Goal: Transaction & Acquisition: Subscribe to service/newsletter

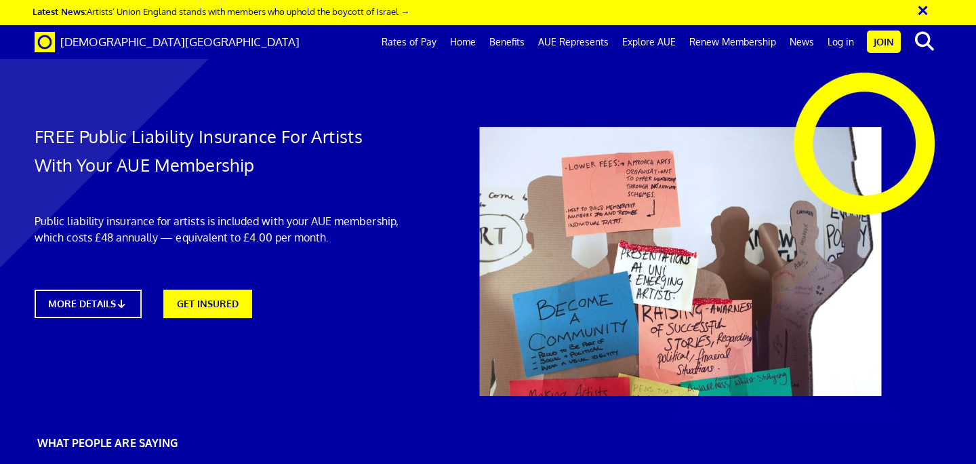
scroll to position [0, 7]
click at [214, 295] on link "GET INSURED" at bounding box center [208, 302] width 98 height 31
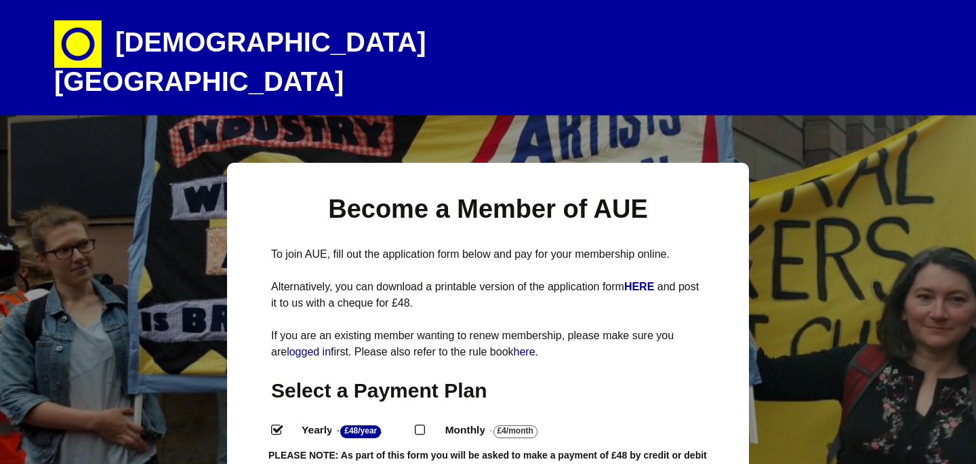
select select
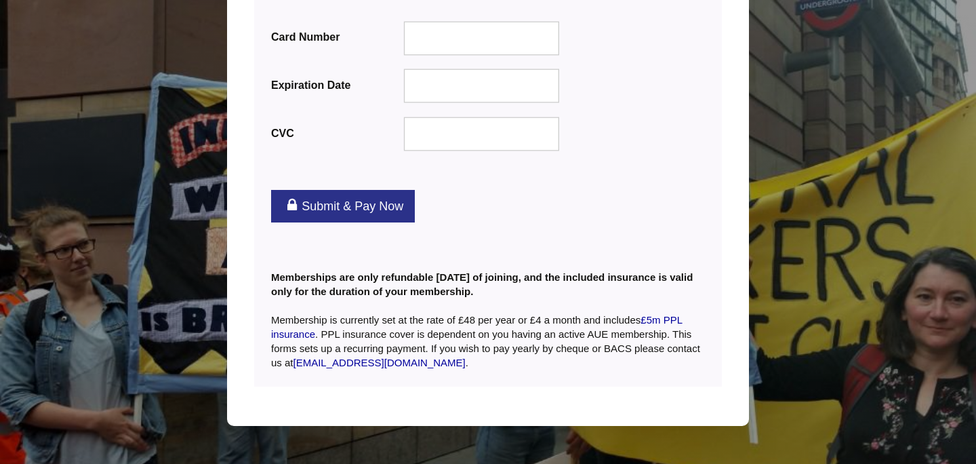
scroll to position [1805, 0]
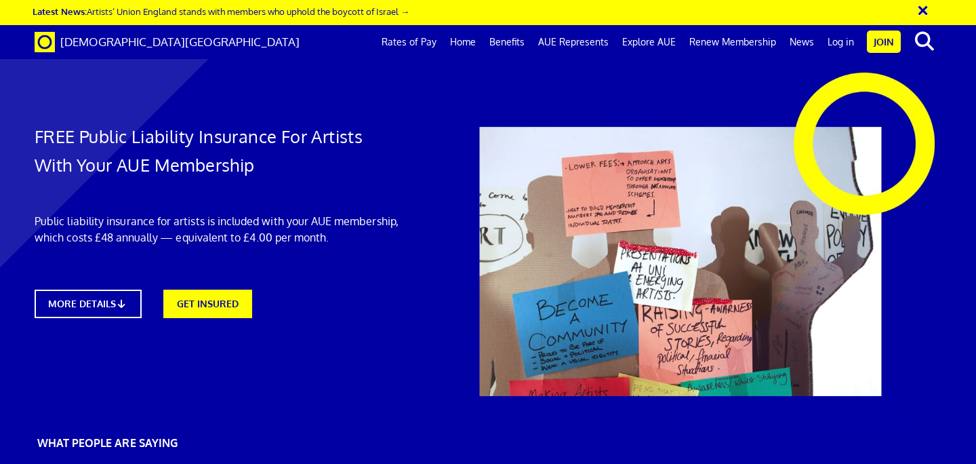
scroll to position [0, 7]
click at [214, 308] on link "GET INSURED" at bounding box center [208, 302] width 98 height 31
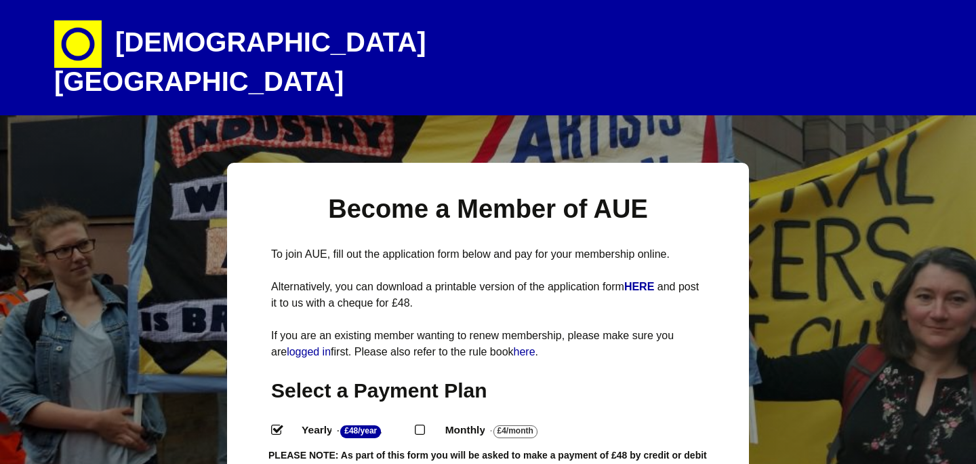
select select
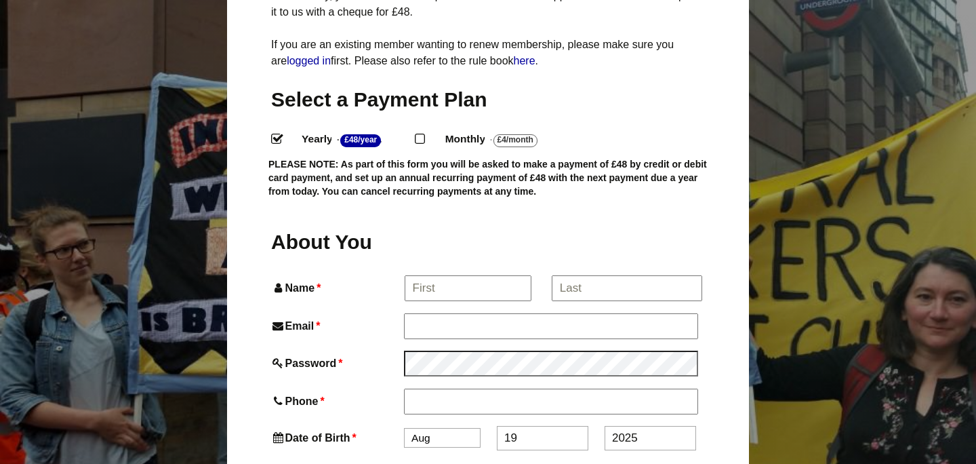
scroll to position [298, 0]
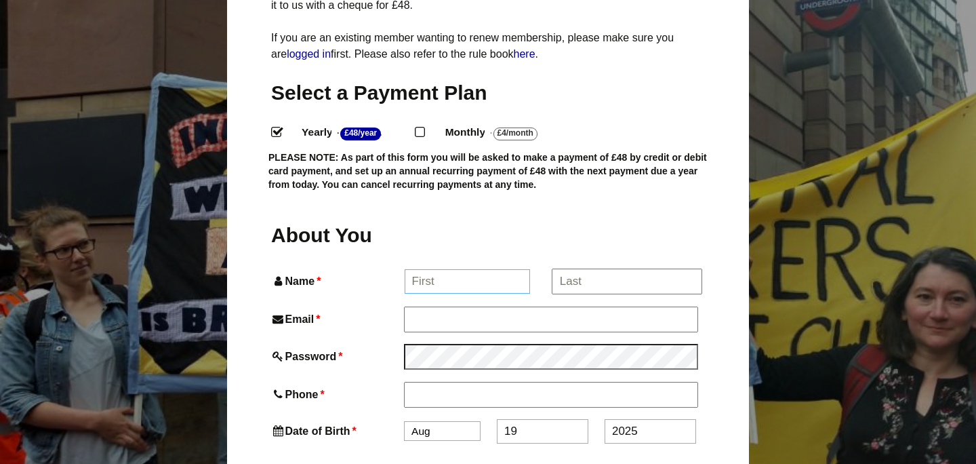
click at [439, 269] on input "Name *" at bounding box center [468, 281] width 126 height 24
type input "[PERSON_NAME]"
type input "[EMAIL_ADDRESS][DOMAIN_NAME]"
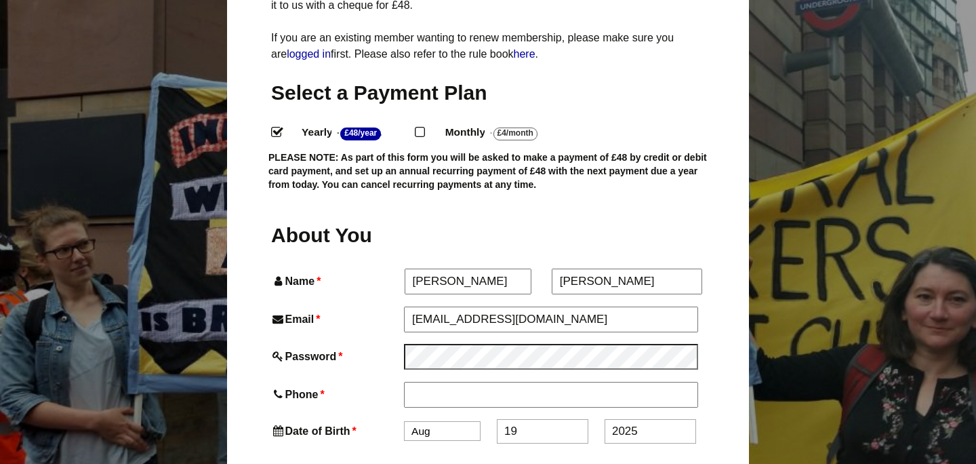
type input "07940099653"
type input "[STREET_ADDRESS]"
type input "Mossley"
type input "ASHTON-UNDER-LYNE"
type input "OL5 9BX"
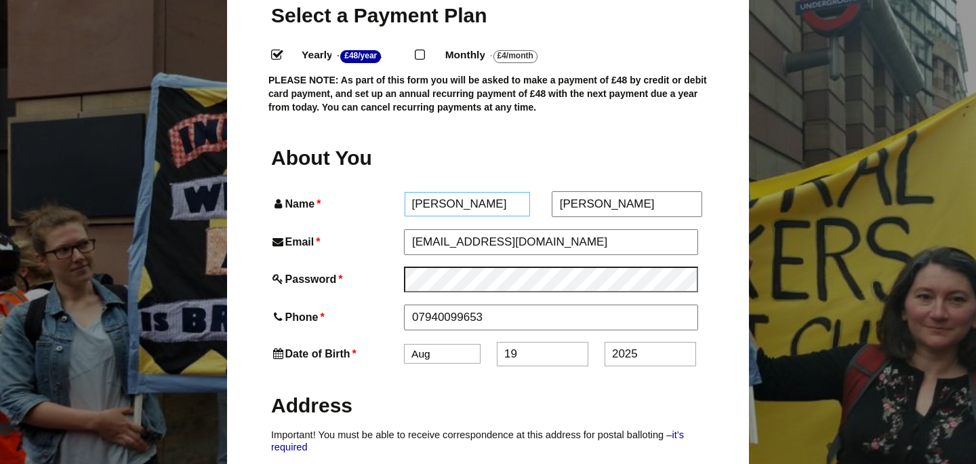
scroll to position [430, 0]
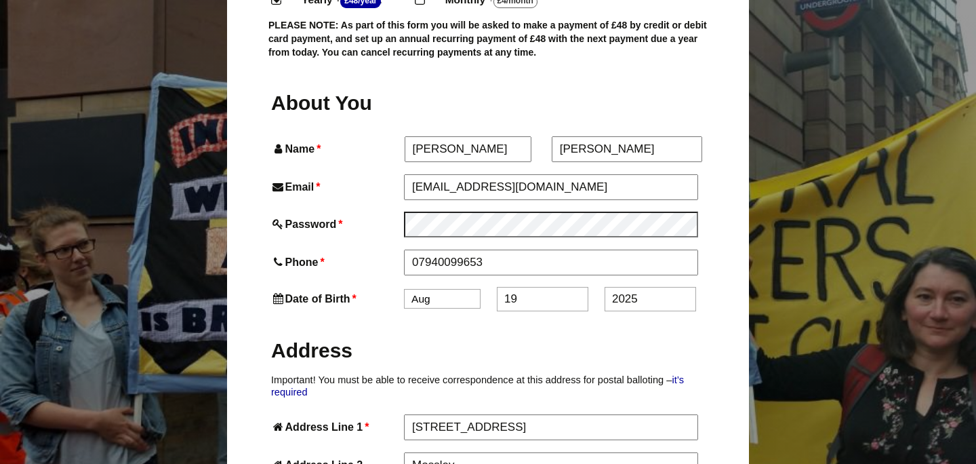
click at [449, 289] on select "Jan Feb Mar Apr May Jun Jul Aug Sep Oct Nov Dec" at bounding box center [442, 299] width 77 height 20
select select "6"
click at [404, 289] on select "Jan Feb Mar Apr May Jun Jul Aug Sep Oct Nov Dec" at bounding box center [442, 299] width 77 height 20
click at [517, 287] on input "19" at bounding box center [543, 299] width 92 height 24
type input "1"
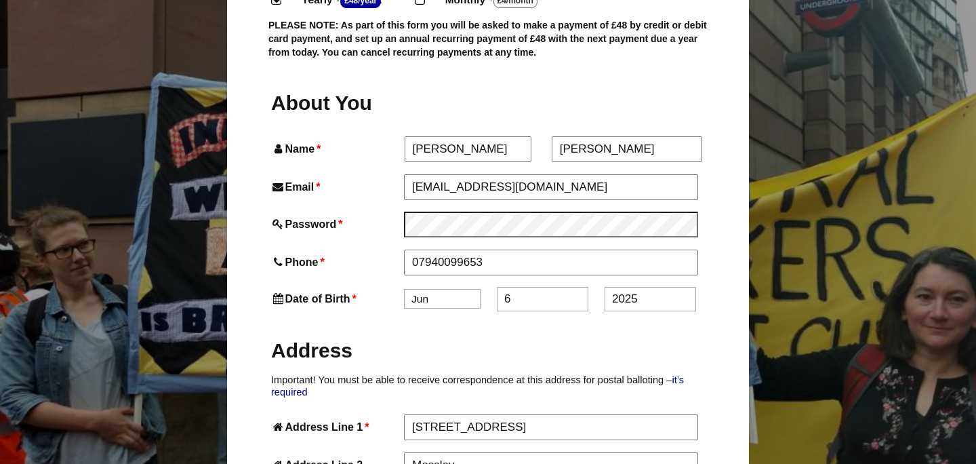
type input "6"
click at [642, 287] on input "2025" at bounding box center [651, 299] width 92 height 24
type input "2"
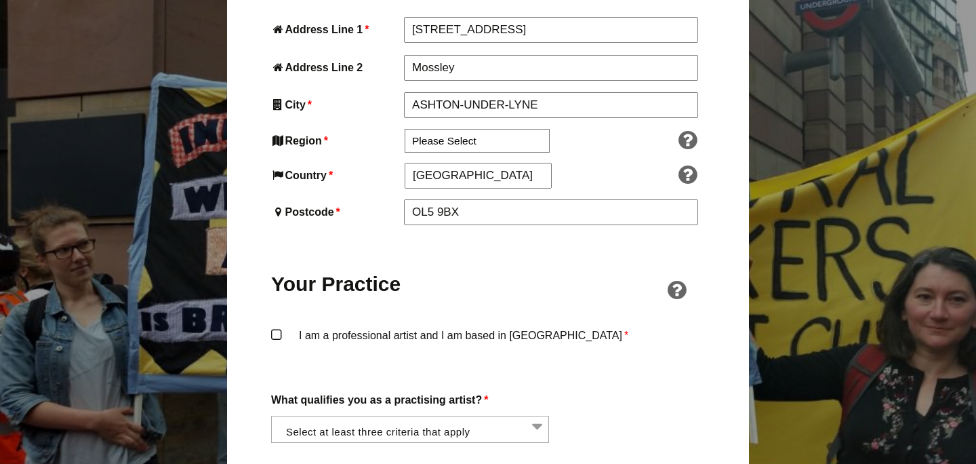
scroll to position [831, 0]
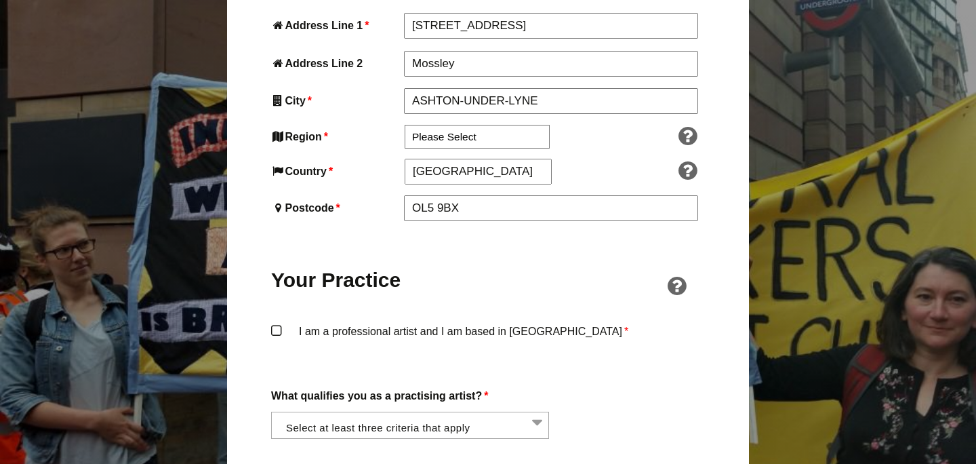
type input "1959"
click at [278, 322] on label "I am a professional artist and I am based in England *" at bounding box center [488, 342] width 434 height 41
click at [0, 0] on input "I am a professional artist and I am based in England *" at bounding box center [0, 0] width 0 height 0
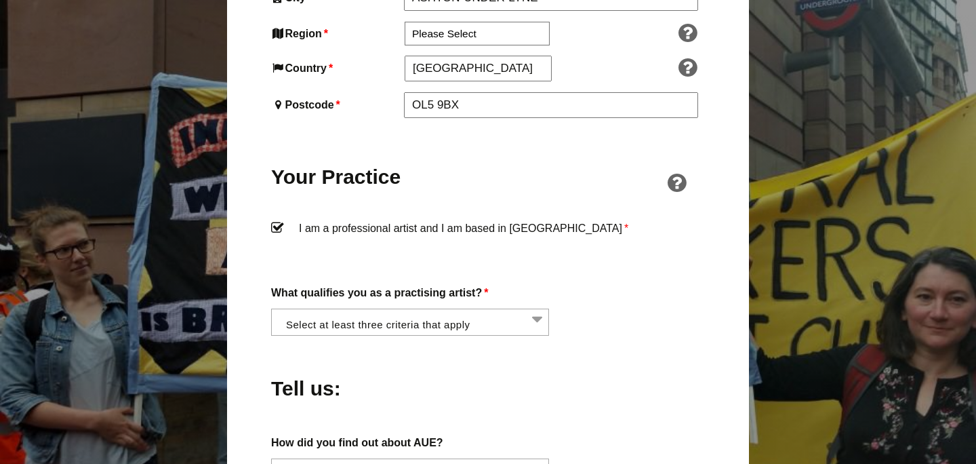
scroll to position [1007, 0]
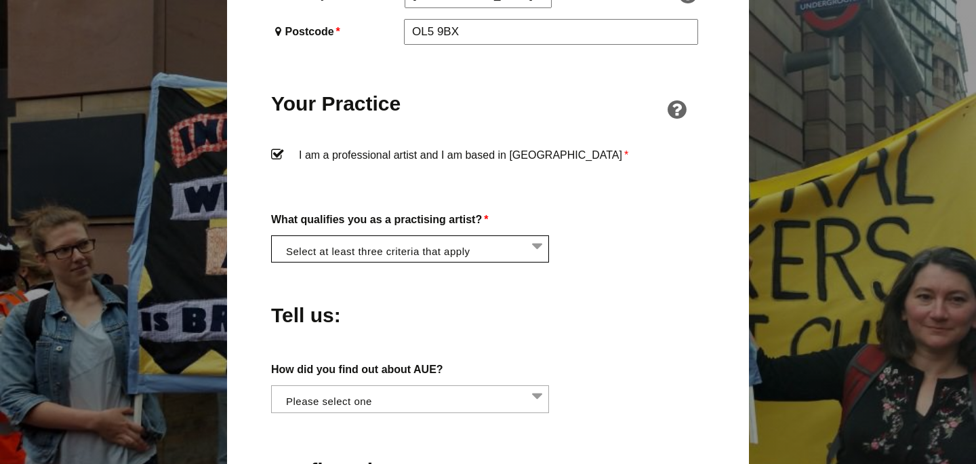
click at [536, 236] on li at bounding box center [414, 247] width 278 height 23
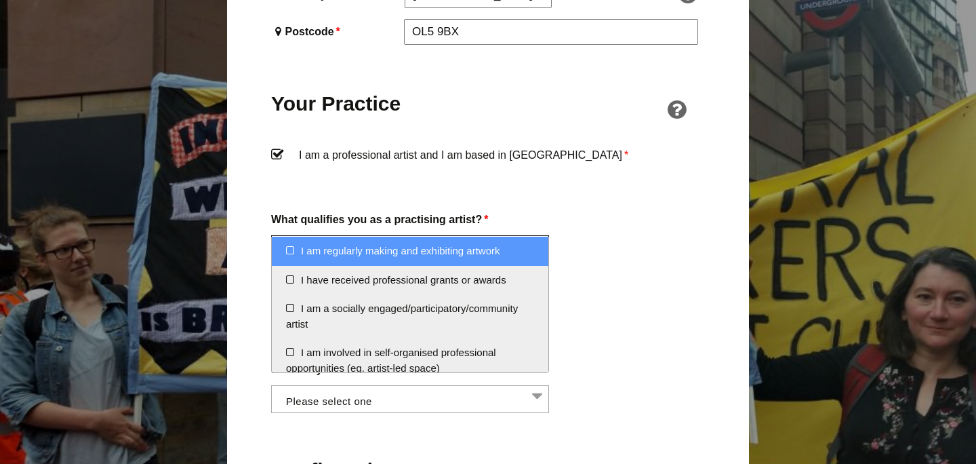
click at [294, 248] on li "I am regularly making and exhibiting artwork" at bounding box center [410, 251] width 277 height 29
select select "regularly_making_and_exhibiting_artwork"
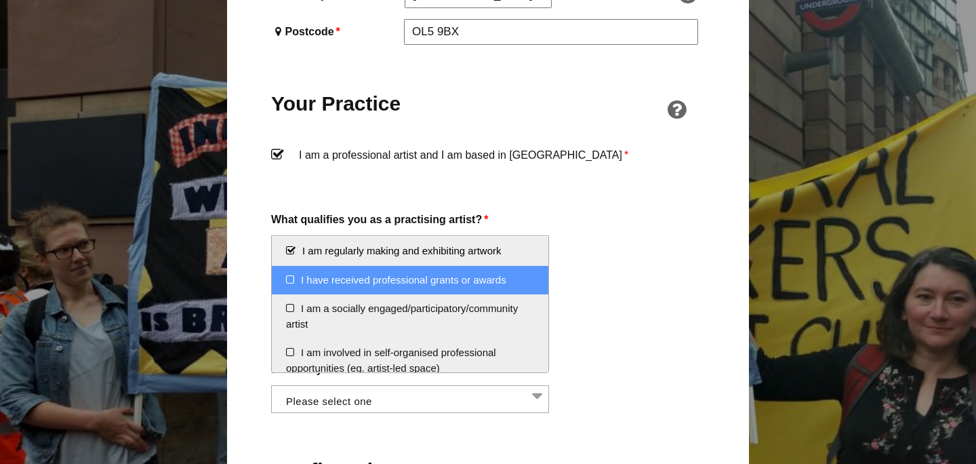
click at [290, 280] on li "I have received professional grants or awards" at bounding box center [410, 280] width 277 height 29
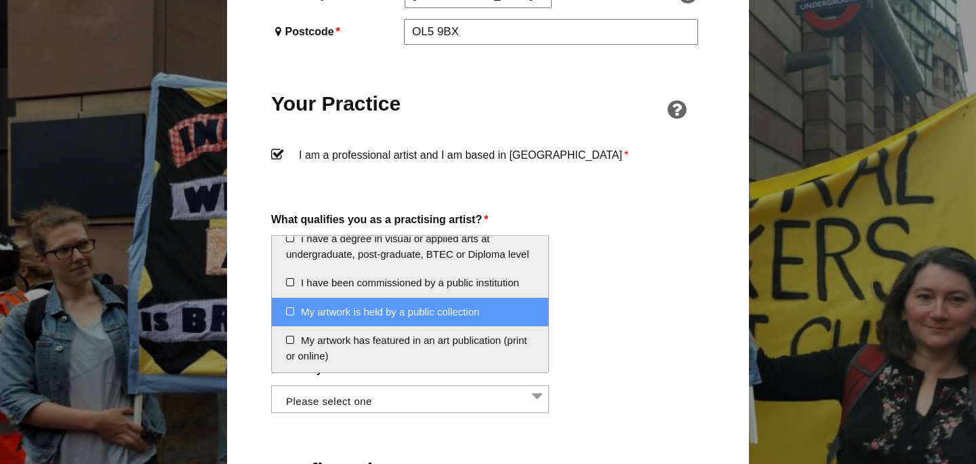
scroll to position [159, 0]
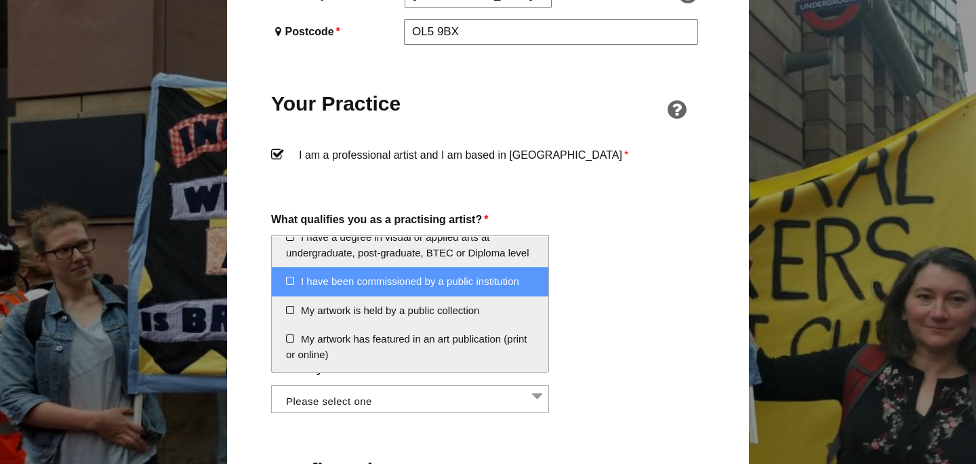
click at [289, 281] on li "I have been commissioned by a public institution" at bounding box center [410, 281] width 277 height 29
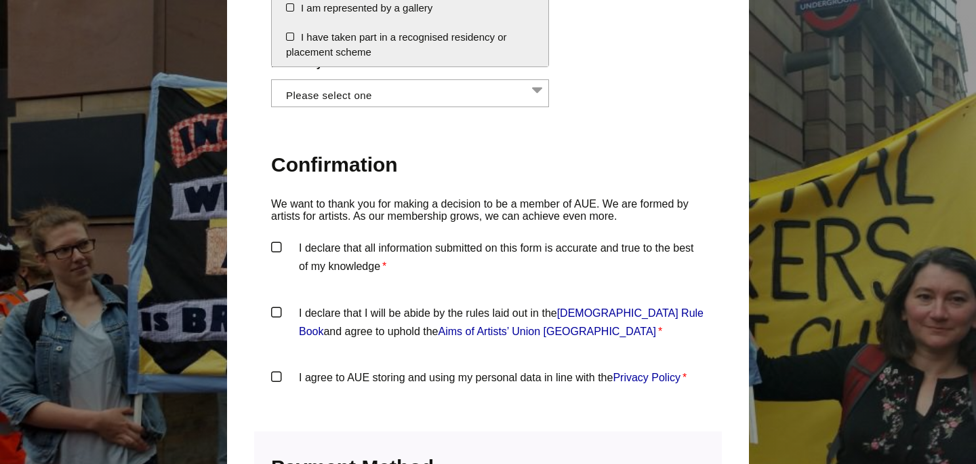
scroll to position [1329, 0]
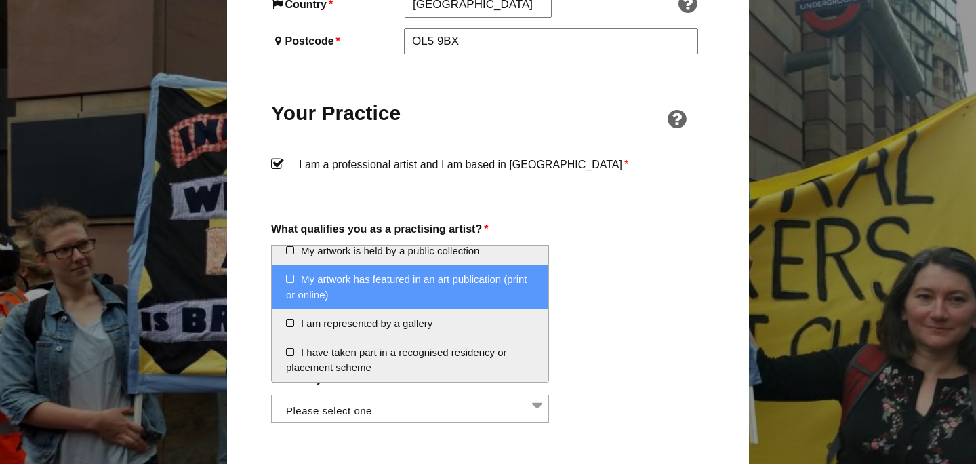
click at [277, 206] on div "About You Name * Linda First * Linda Brogan Last Email * lindabrogan59@gmail.co…" at bounding box center [488, 141] width 434 height 1240
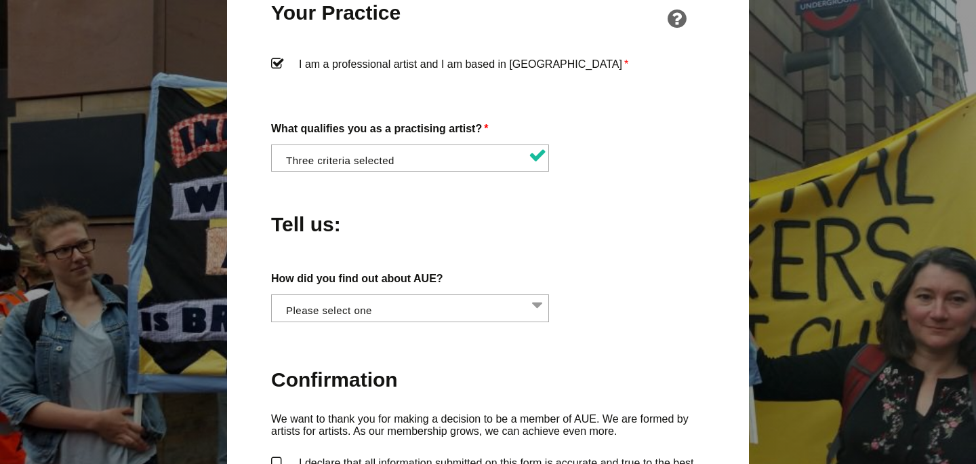
scroll to position [1099, 0]
click at [536, 294] on li at bounding box center [414, 305] width 278 height 23
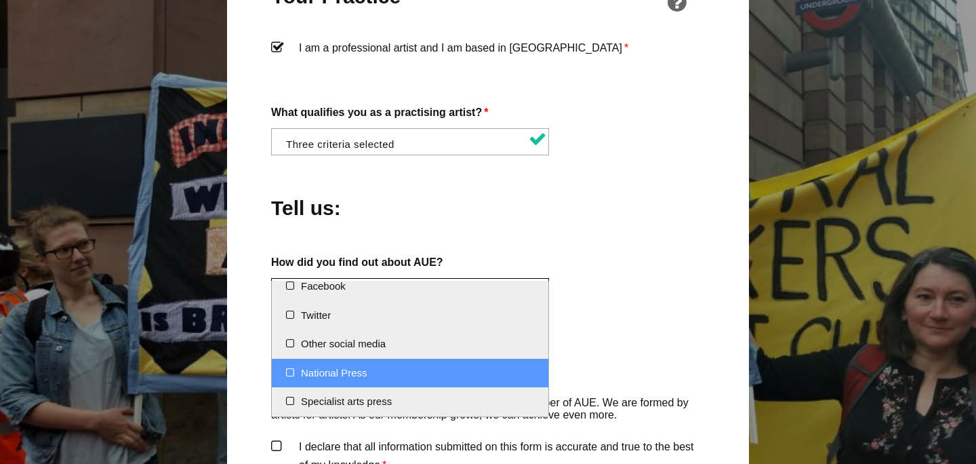
scroll to position [1120, 0]
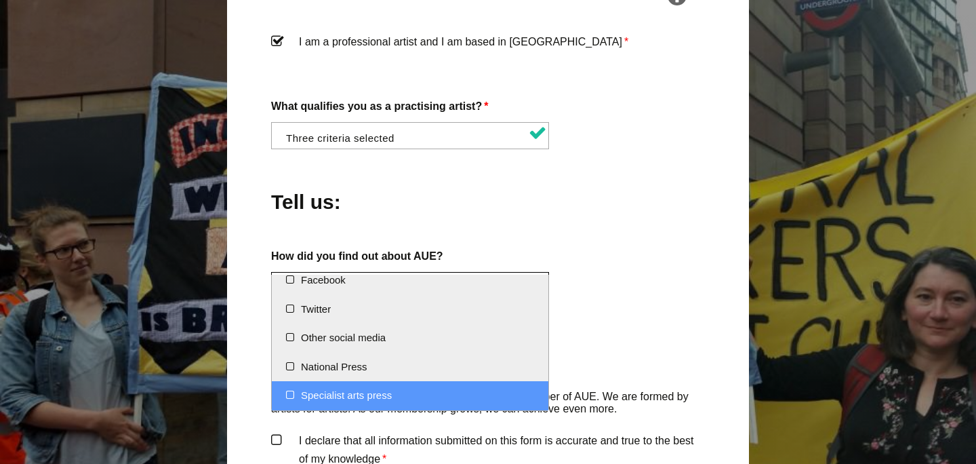
select select "Specialist arts press"
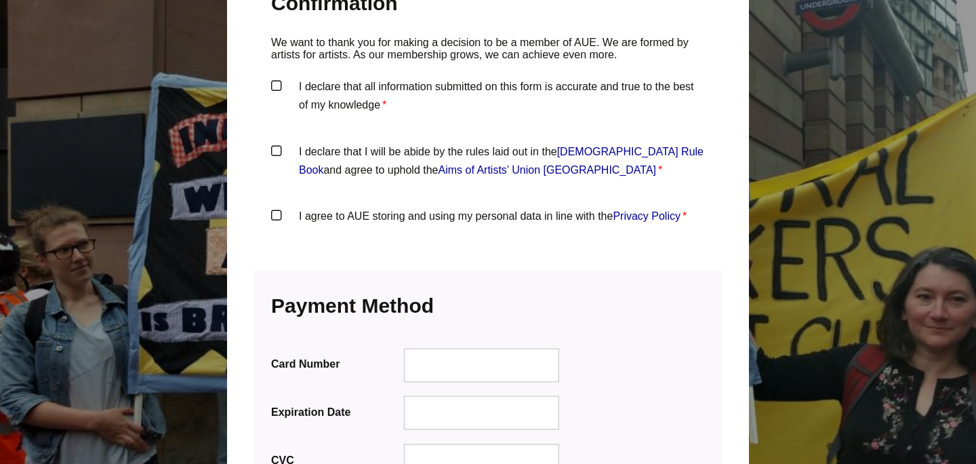
scroll to position [1471, 0]
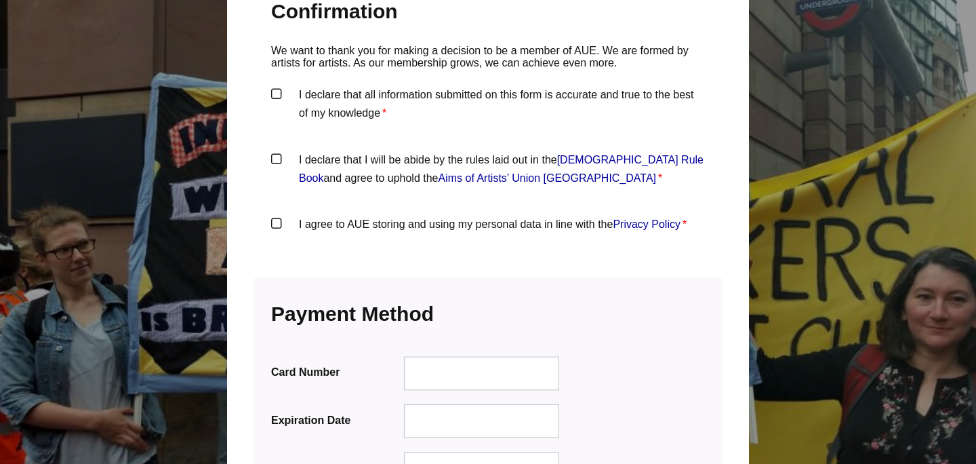
click at [275, 85] on label "I declare that all information submitted on this form is accurate and true to t…" at bounding box center [488, 105] width 434 height 41
click at [0, 0] on input "I declare that all information submitted on this form is accurate and true to t…" at bounding box center [0, 0] width 0 height 0
click at [279, 150] on label "I declare that I will be abide by the rules laid out in the Artists' Union Engl…" at bounding box center [488, 170] width 434 height 41
click at [0, 0] on input "I declare that I will be abide by the rules laid out in the Artists' Union Engl…" at bounding box center [0, 0] width 0 height 0
click at [275, 215] on label "I agree to AUE storing and using my personal data in line with the Privacy Poli…" at bounding box center [488, 235] width 434 height 41
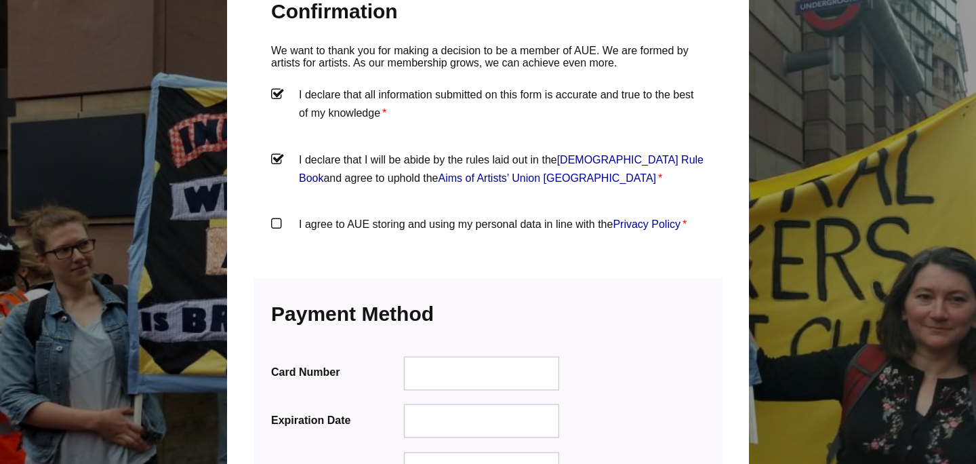
click at [0, 0] on input "I agree to AUE storing and using my personal data in line with the Privacy Poli…" at bounding box center [0, 0] width 0 height 0
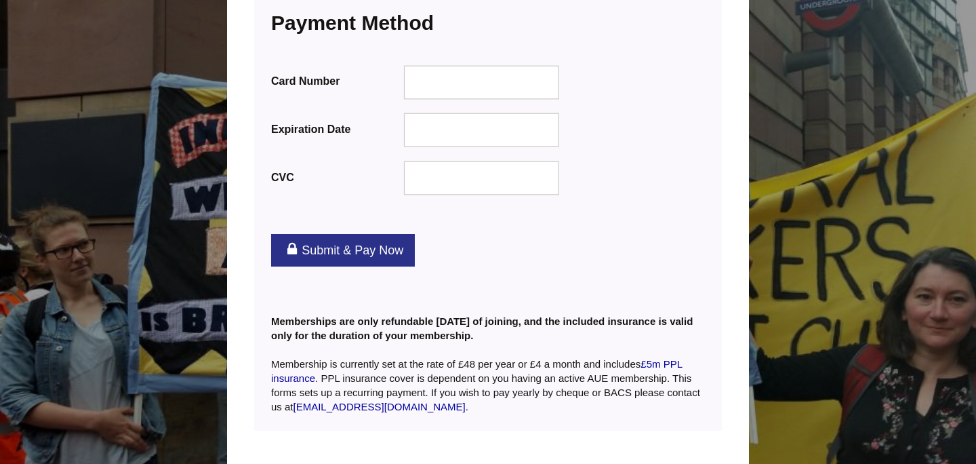
scroll to position [1768, 0]
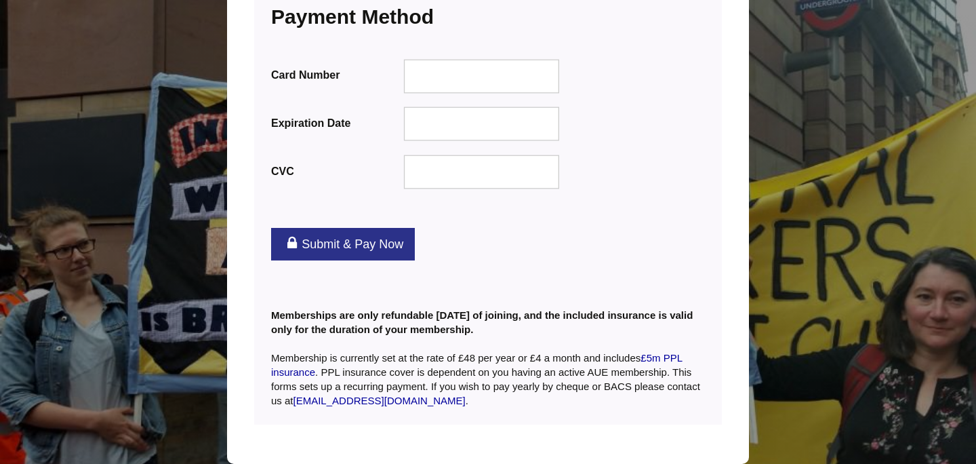
click at [327, 228] on link "Submit & Pay Now" at bounding box center [343, 244] width 144 height 33
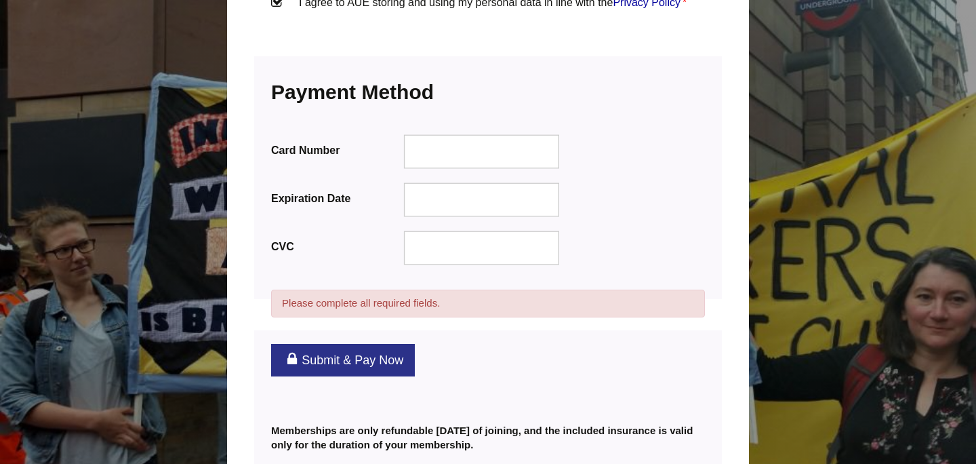
scroll to position [1770, 0]
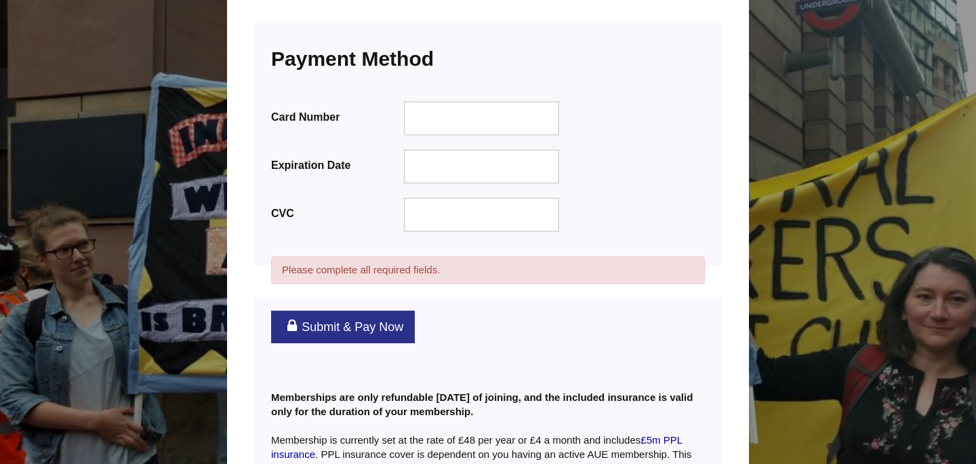
click at [333, 310] on link "Submit & Pay Now" at bounding box center [343, 326] width 144 height 33
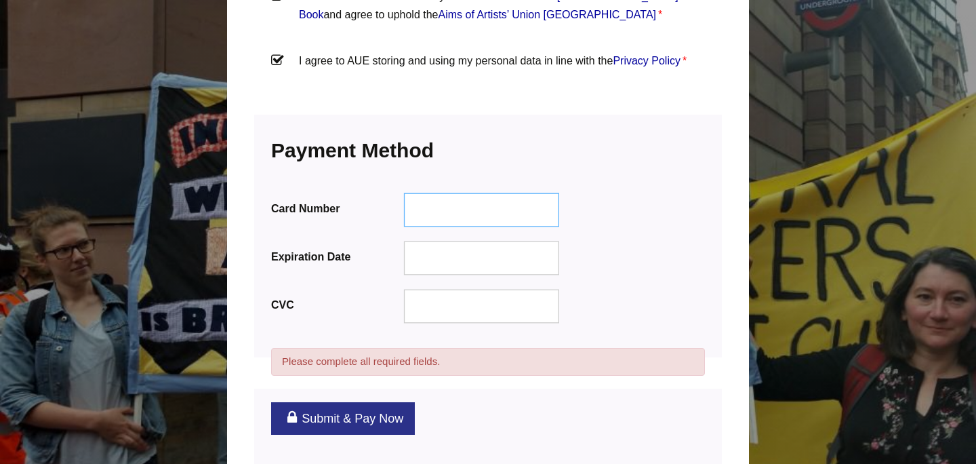
scroll to position [1678, 0]
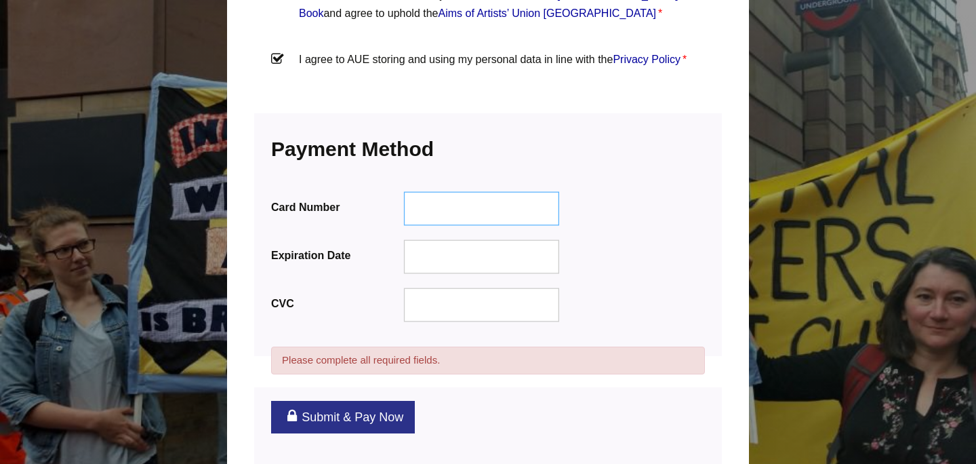
click at [431, 192] on div at bounding box center [482, 209] width 156 height 34
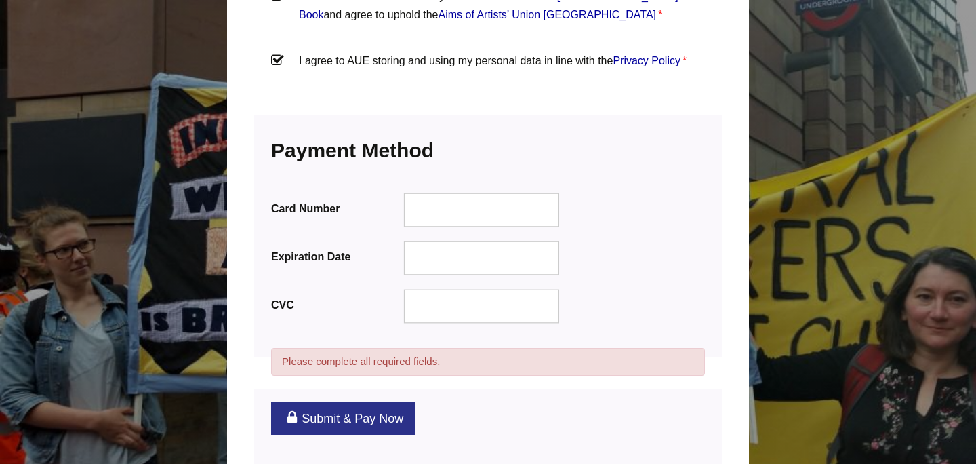
click at [472, 400] on div "Submit & Pay Now" at bounding box center [488, 418] width 468 height 60
click at [388, 402] on link "Submit & Pay Now" at bounding box center [343, 418] width 144 height 33
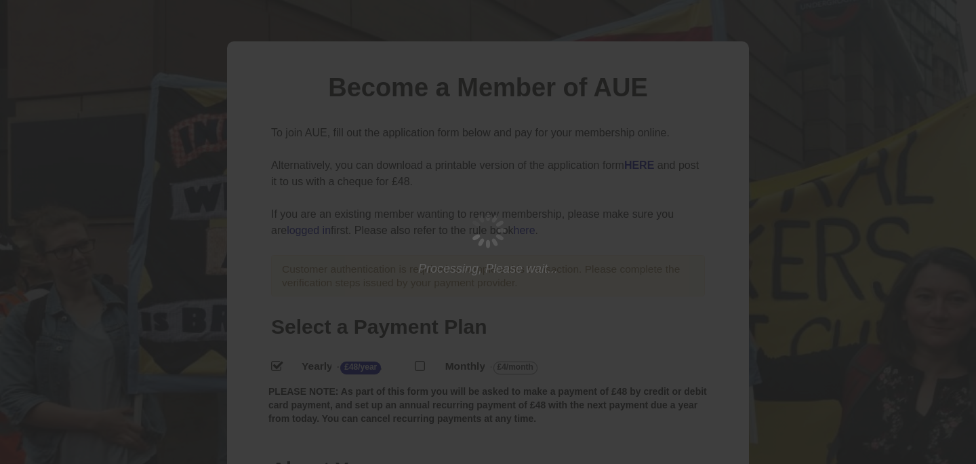
scroll to position [123, 0]
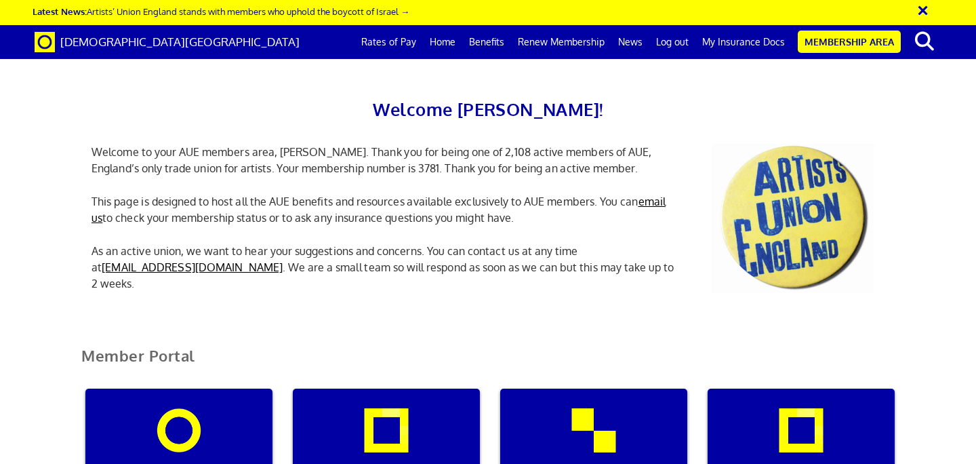
scroll to position [68, 0]
